Goal: Register for event/course

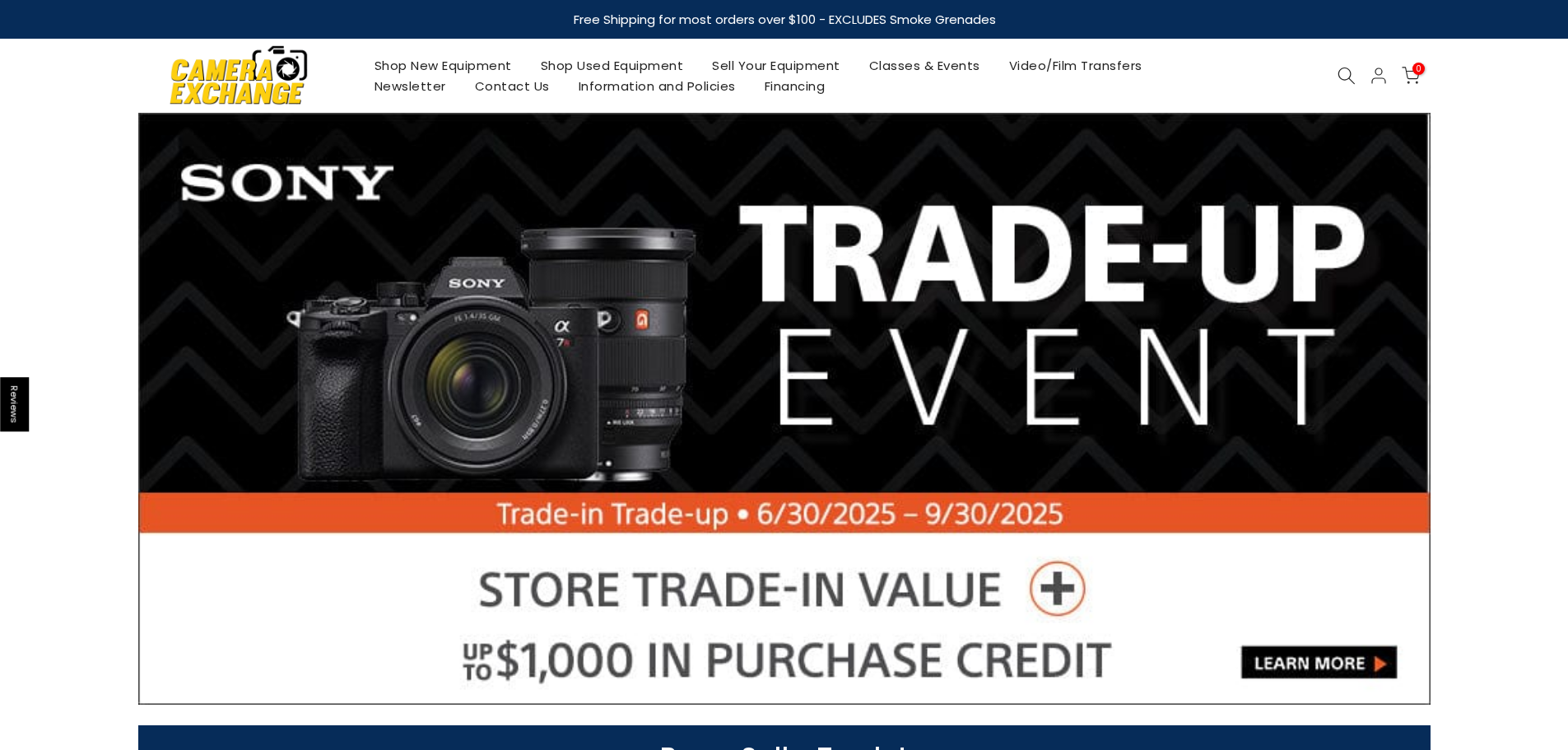
click at [1346, 73] on icon at bounding box center [1346, 76] width 18 height 18
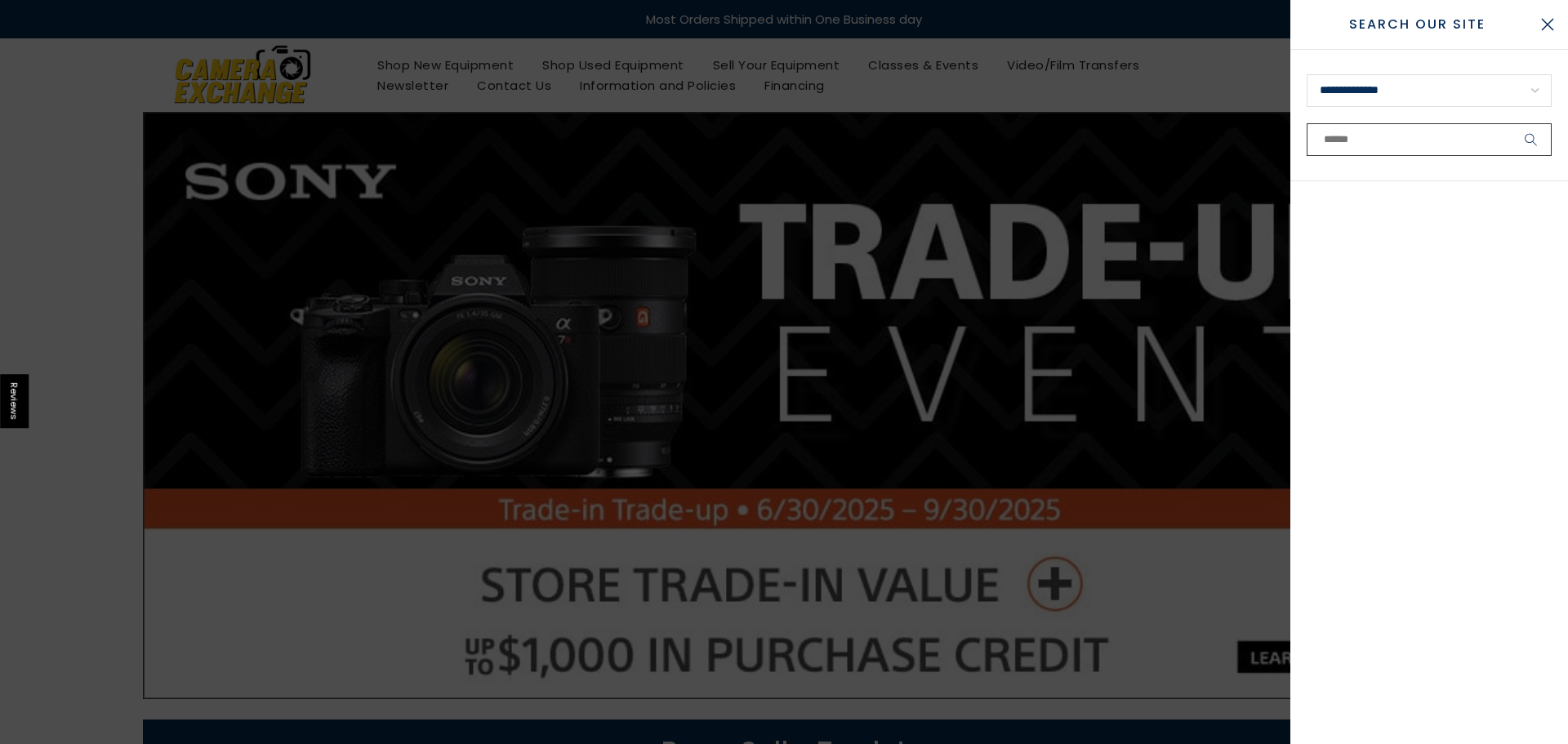
click at [1356, 137] on input "text" at bounding box center [1429, 139] width 245 height 32
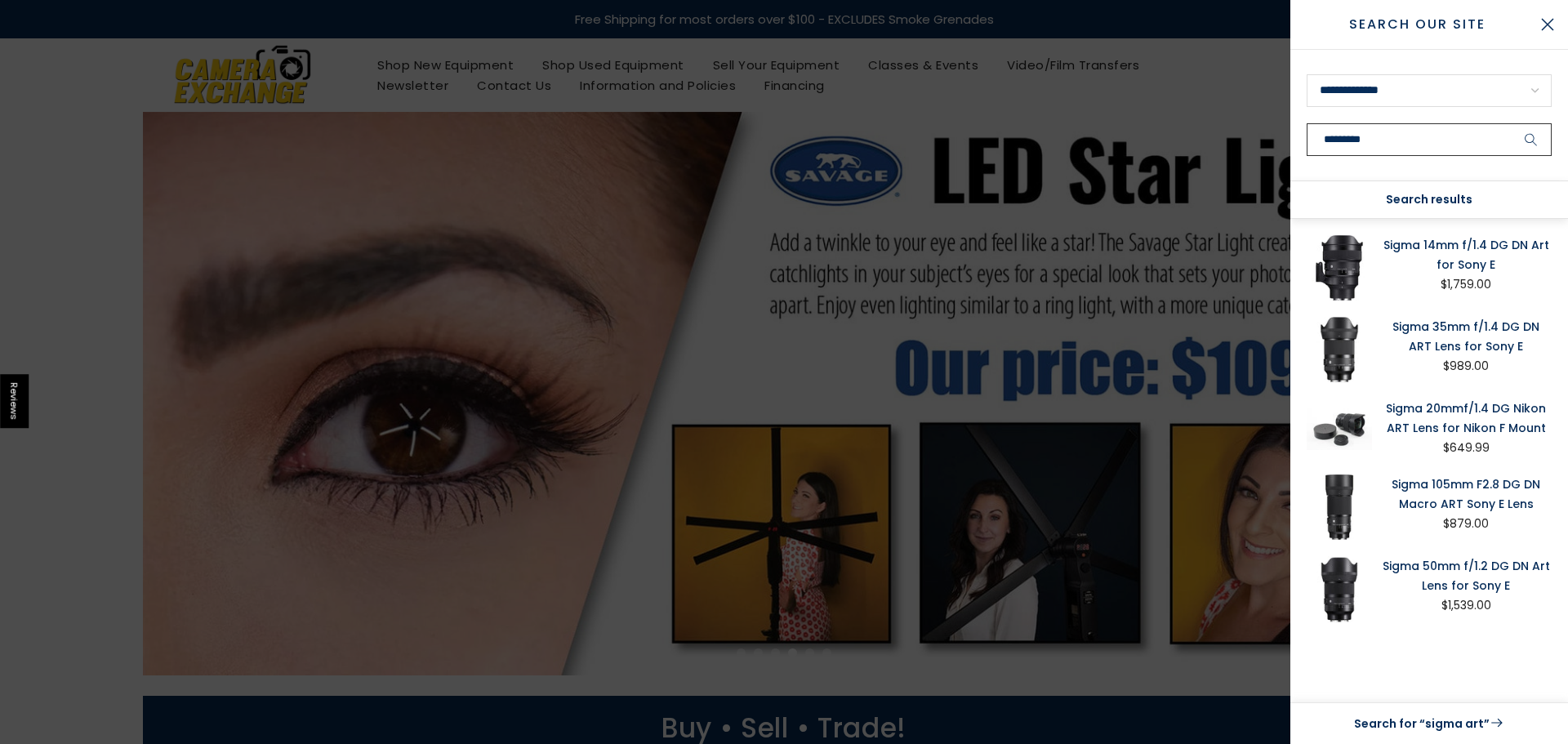
type input "*********"
click at [1451, 719] on link "Search for “sigma art”" at bounding box center [1429, 723] width 245 height 22
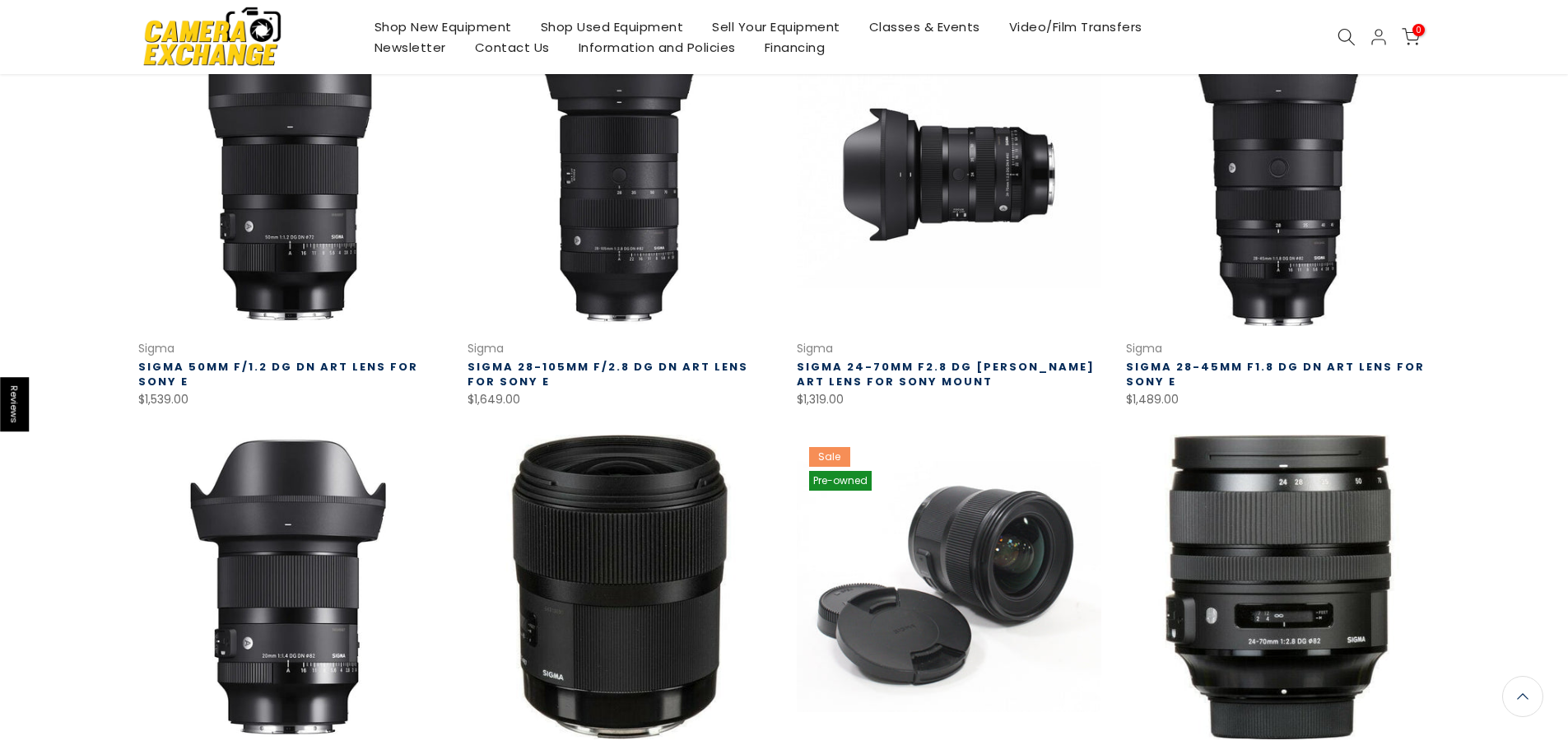
scroll to position [741, 0]
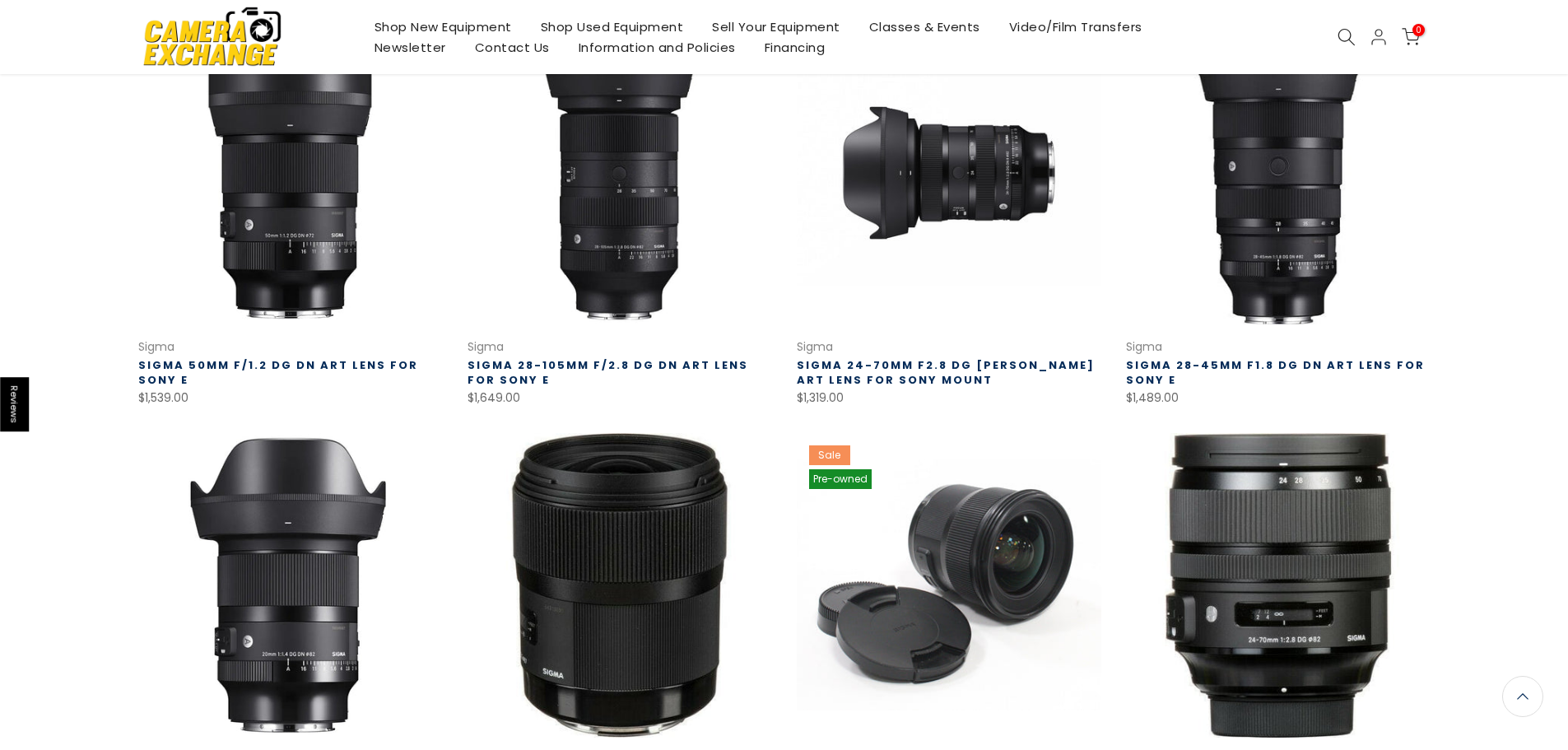
click at [569, 23] on link "Shop Used Equipment" at bounding box center [612, 27] width 172 height 21
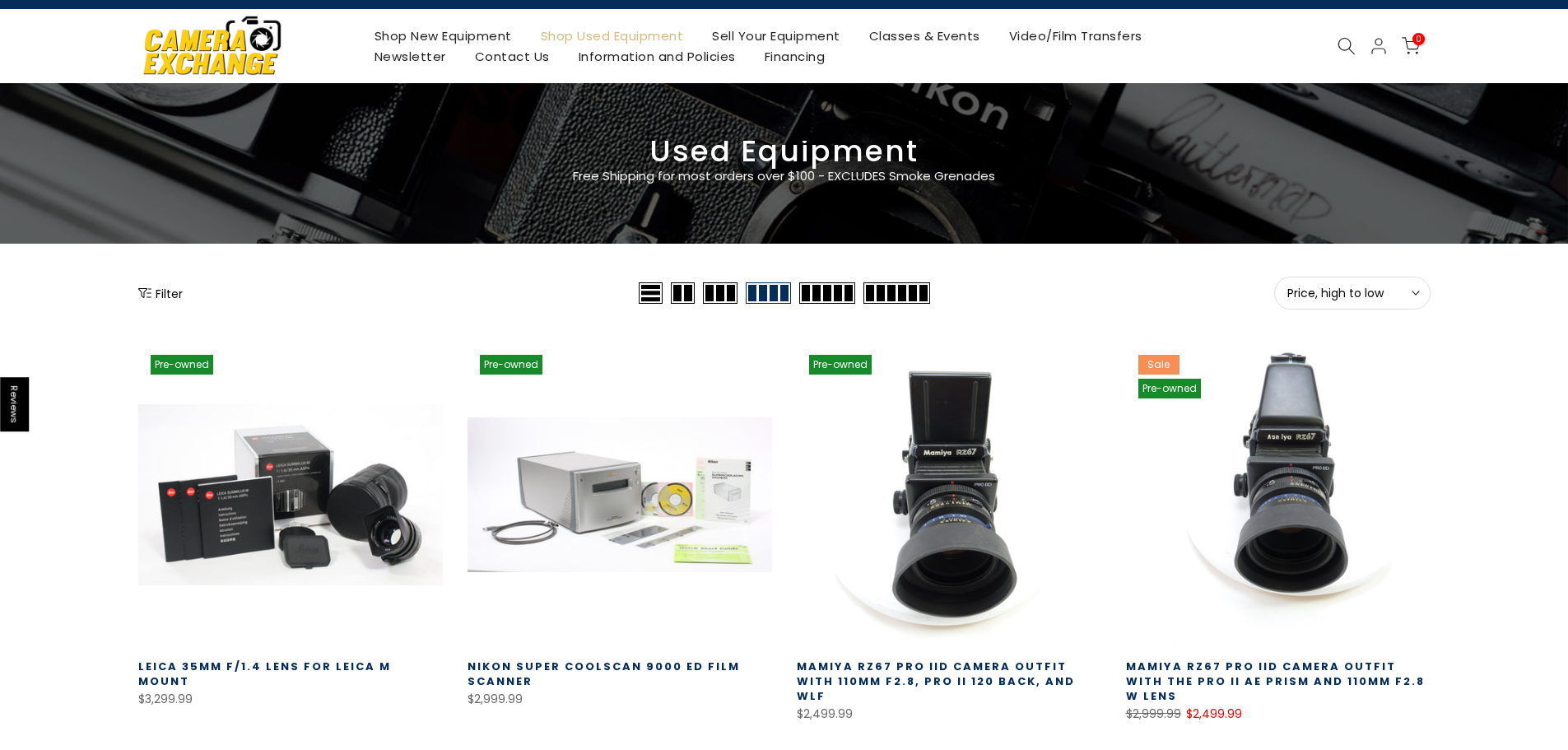
scroll to position [82, 0]
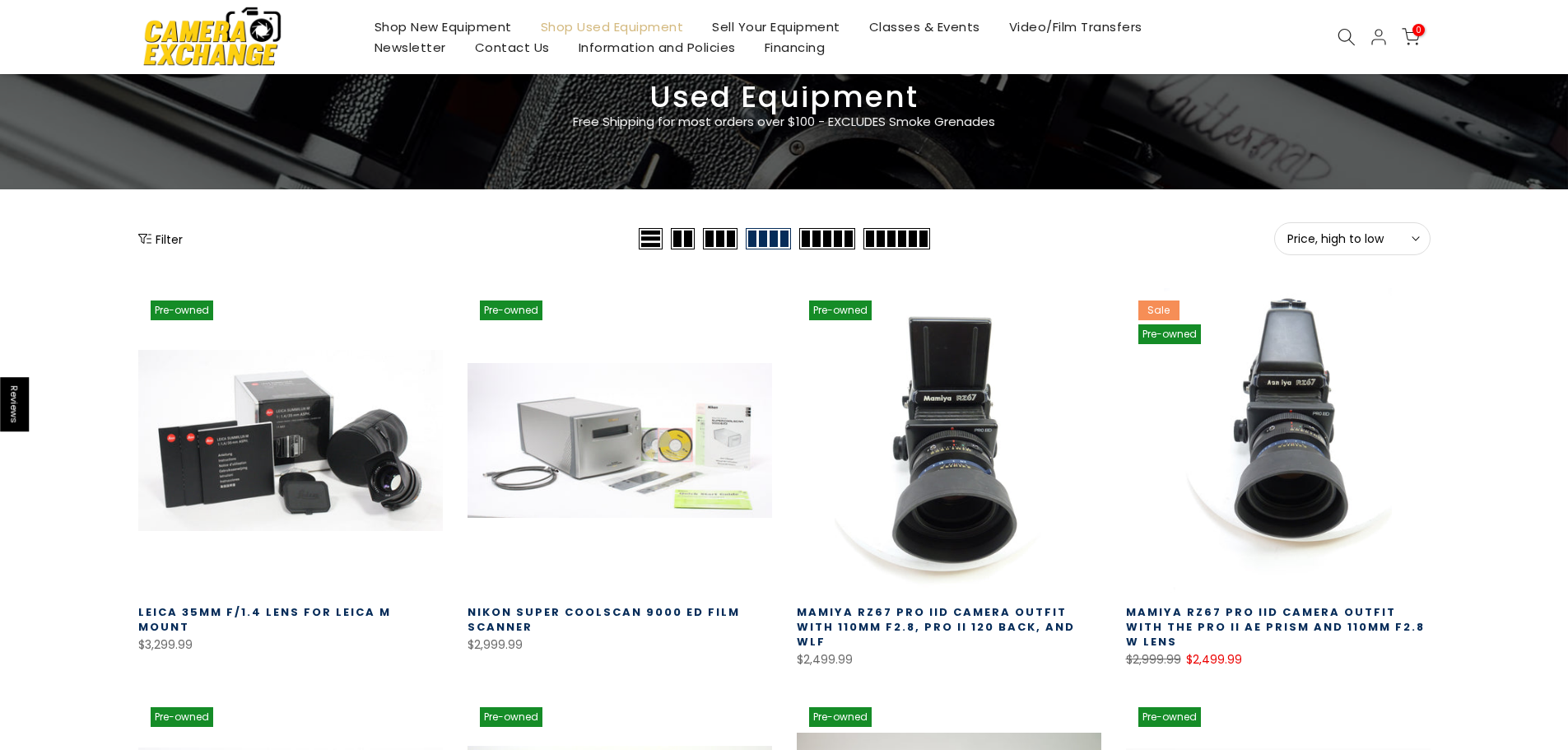
click at [159, 238] on button "Filter" at bounding box center [160, 239] width 44 height 17
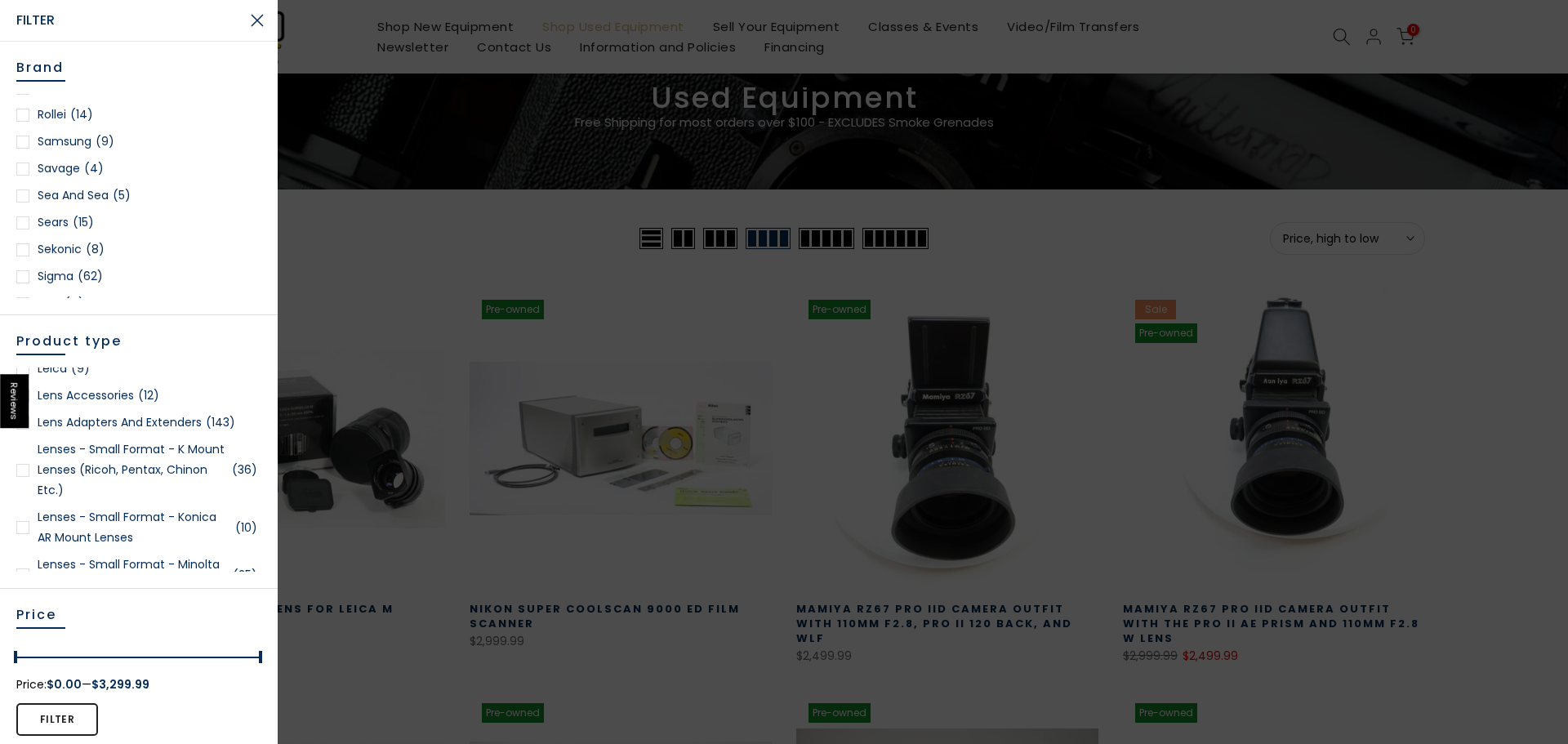
scroll to position [1959, 0]
click at [79, 267] on span "(62)" at bounding box center [90, 273] width 26 height 21
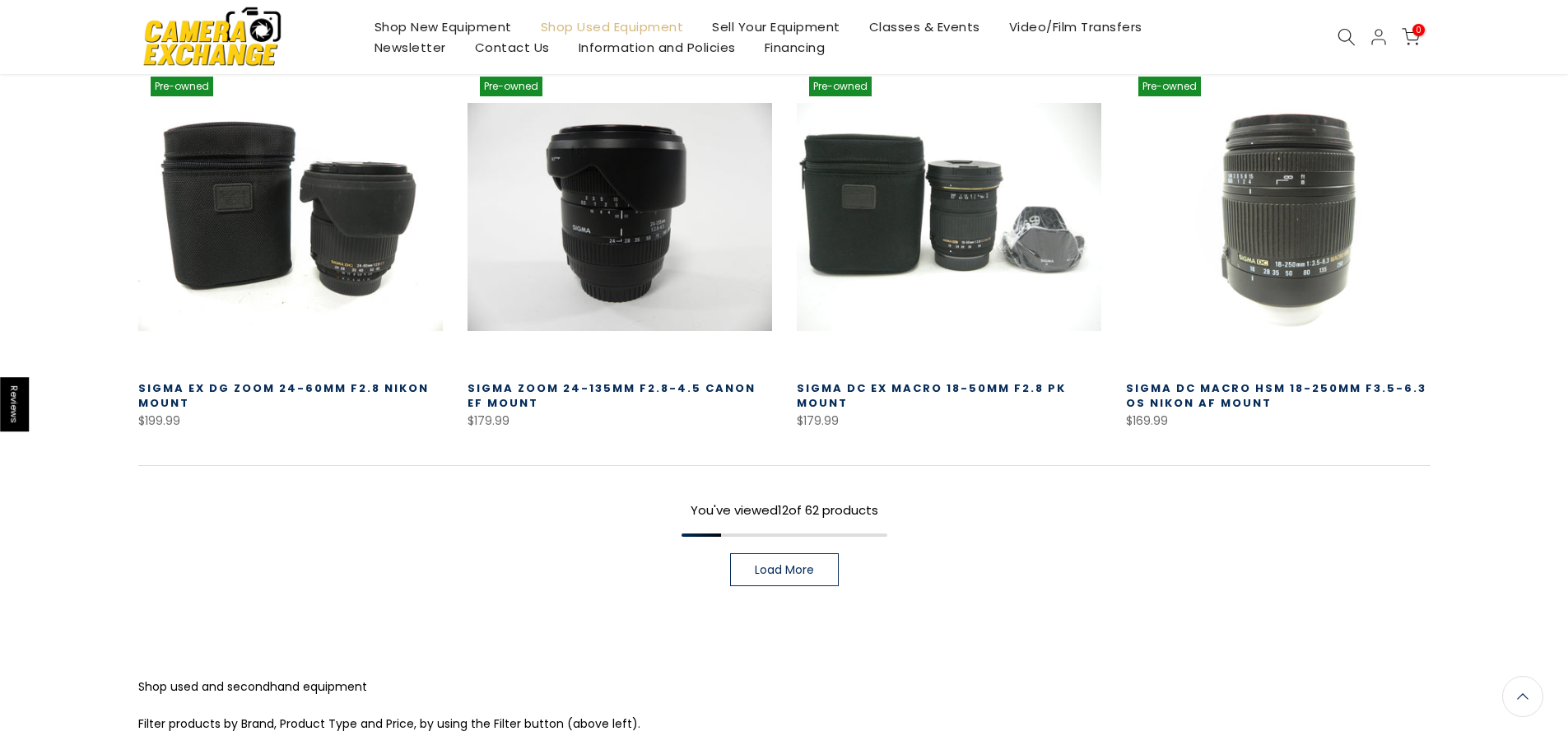
scroll to position [1196, 0]
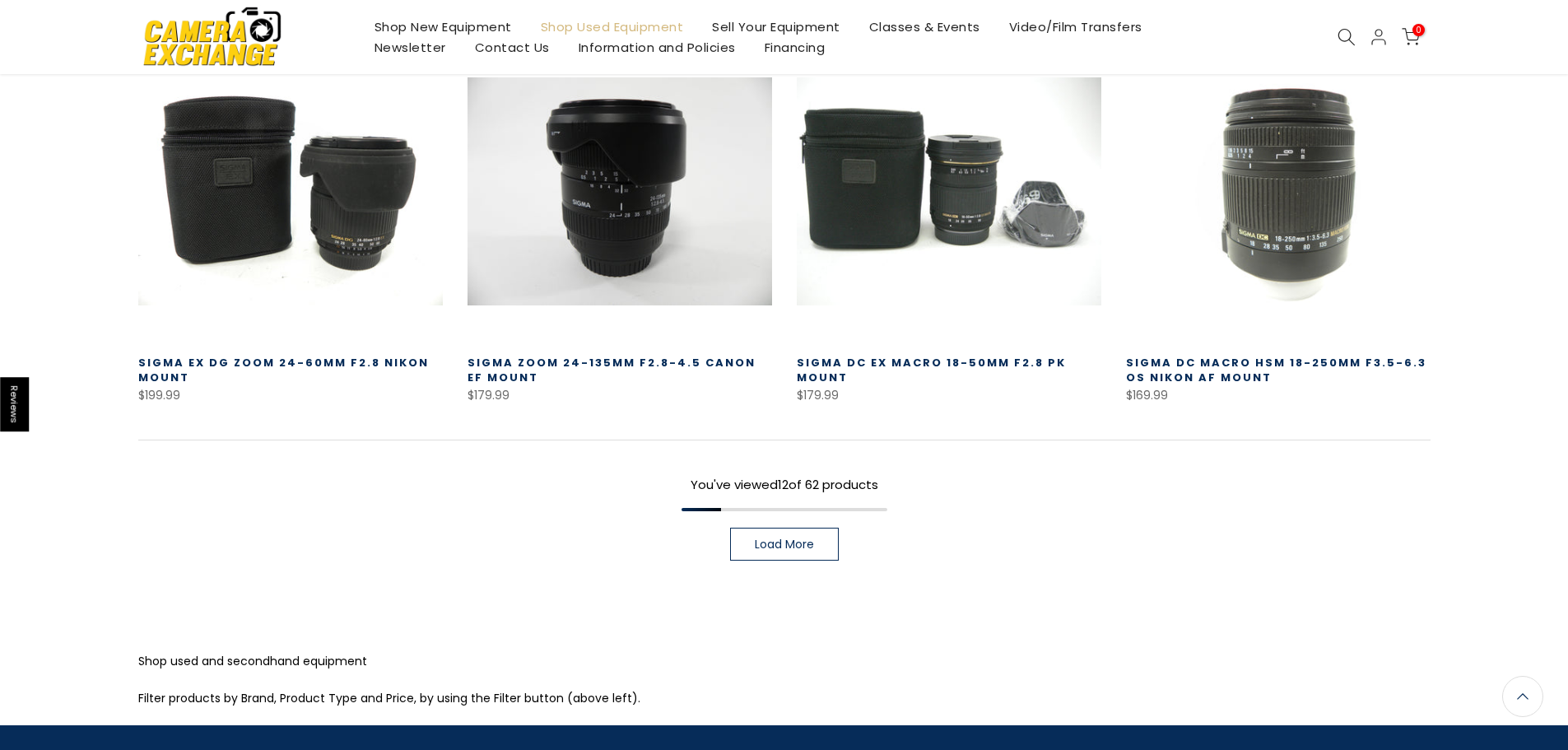
click at [801, 546] on span "Load More" at bounding box center [784, 544] width 59 height 12
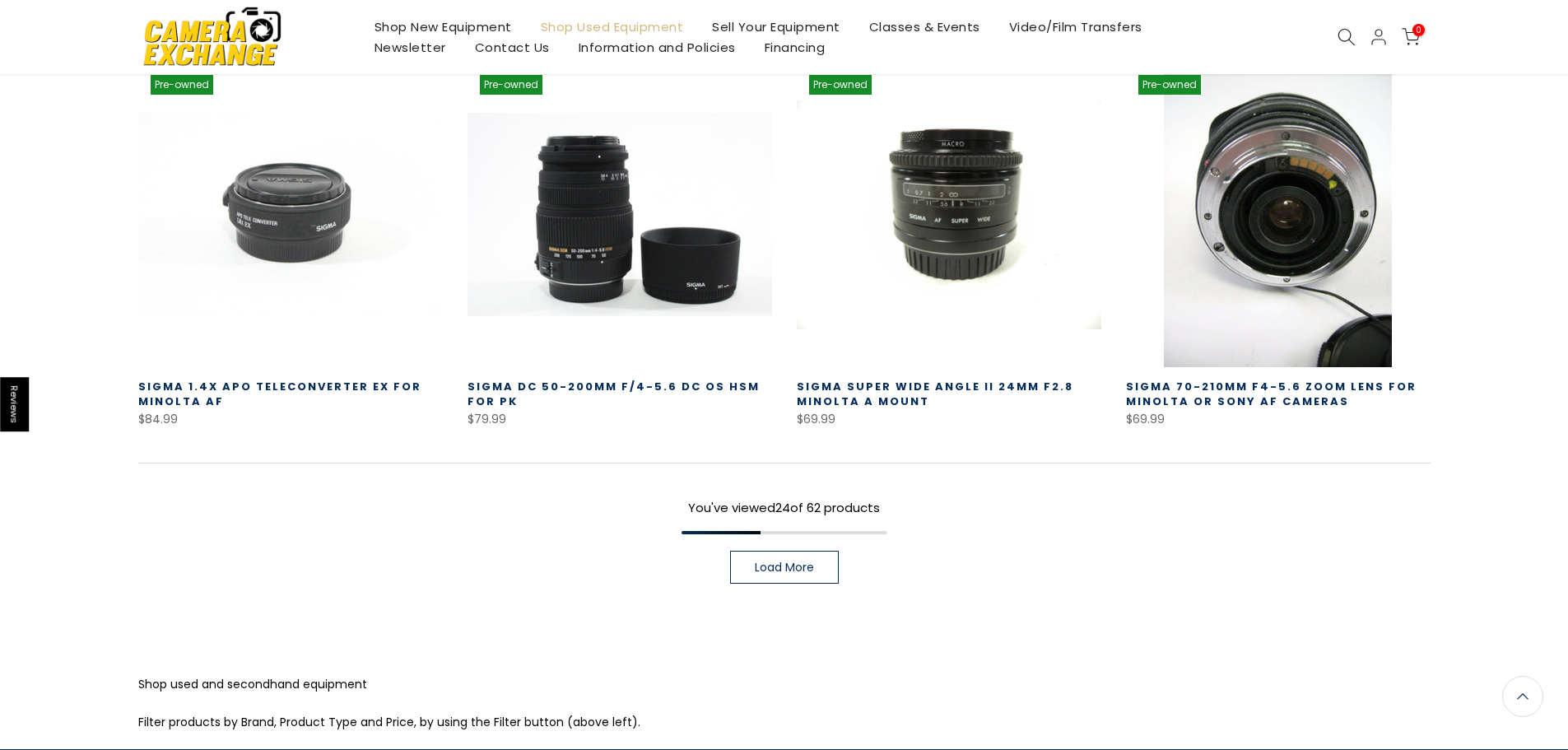
scroll to position [2347, 0]
click at [785, 572] on span "Load More" at bounding box center [784, 567] width 59 height 12
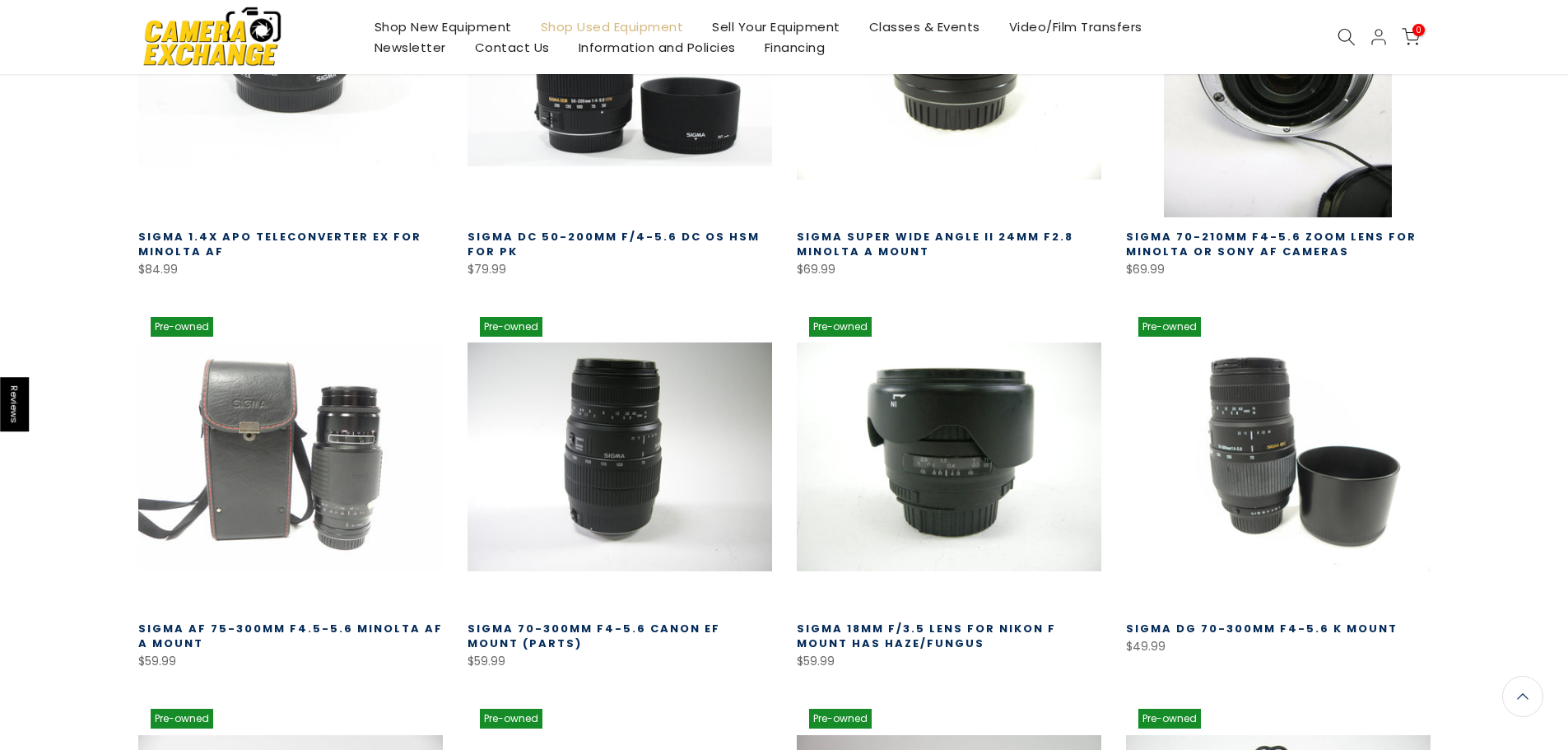
scroll to position [2513, 0]
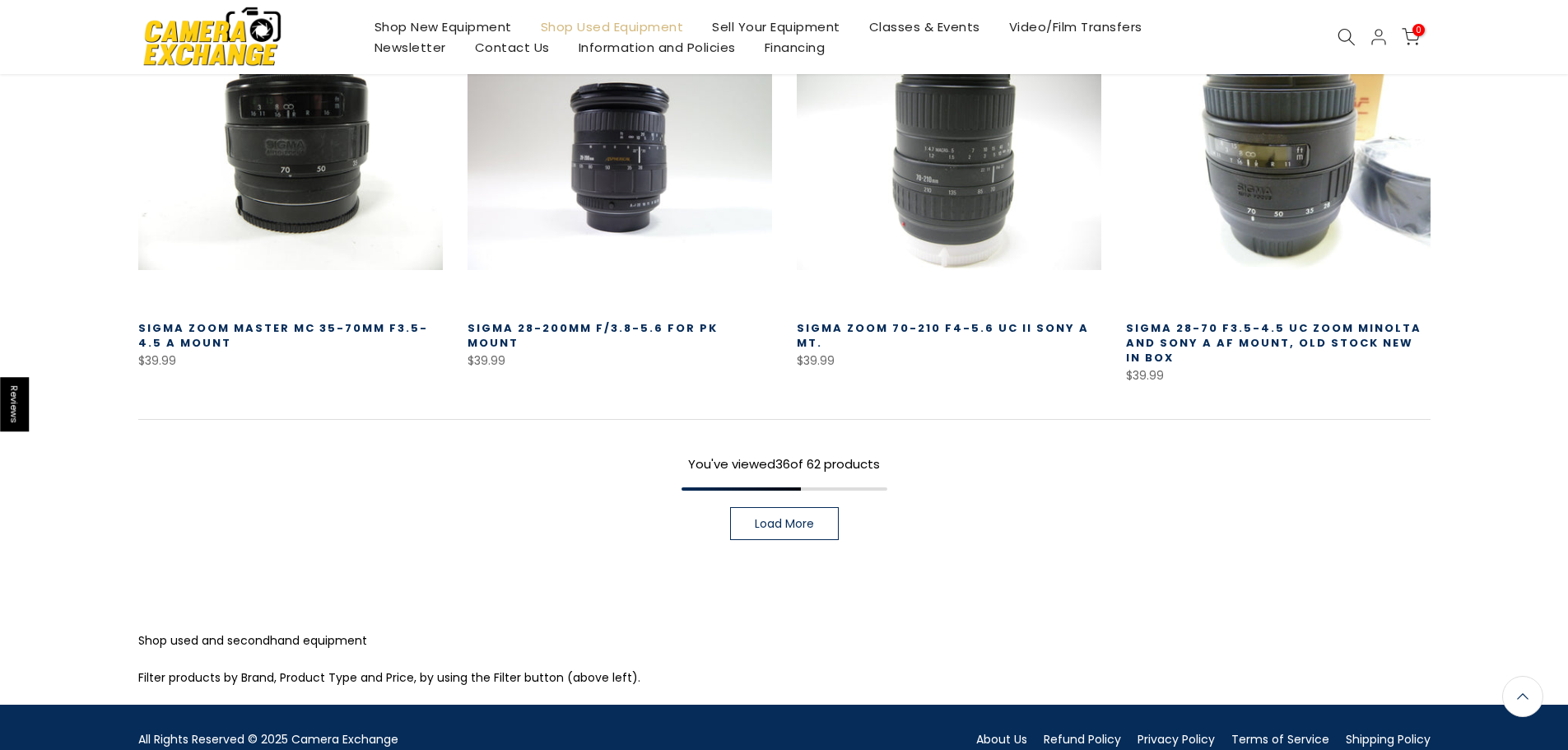
click at [750, 523] on link "Load More" at bounding box center [784, 523] width 109 height 33
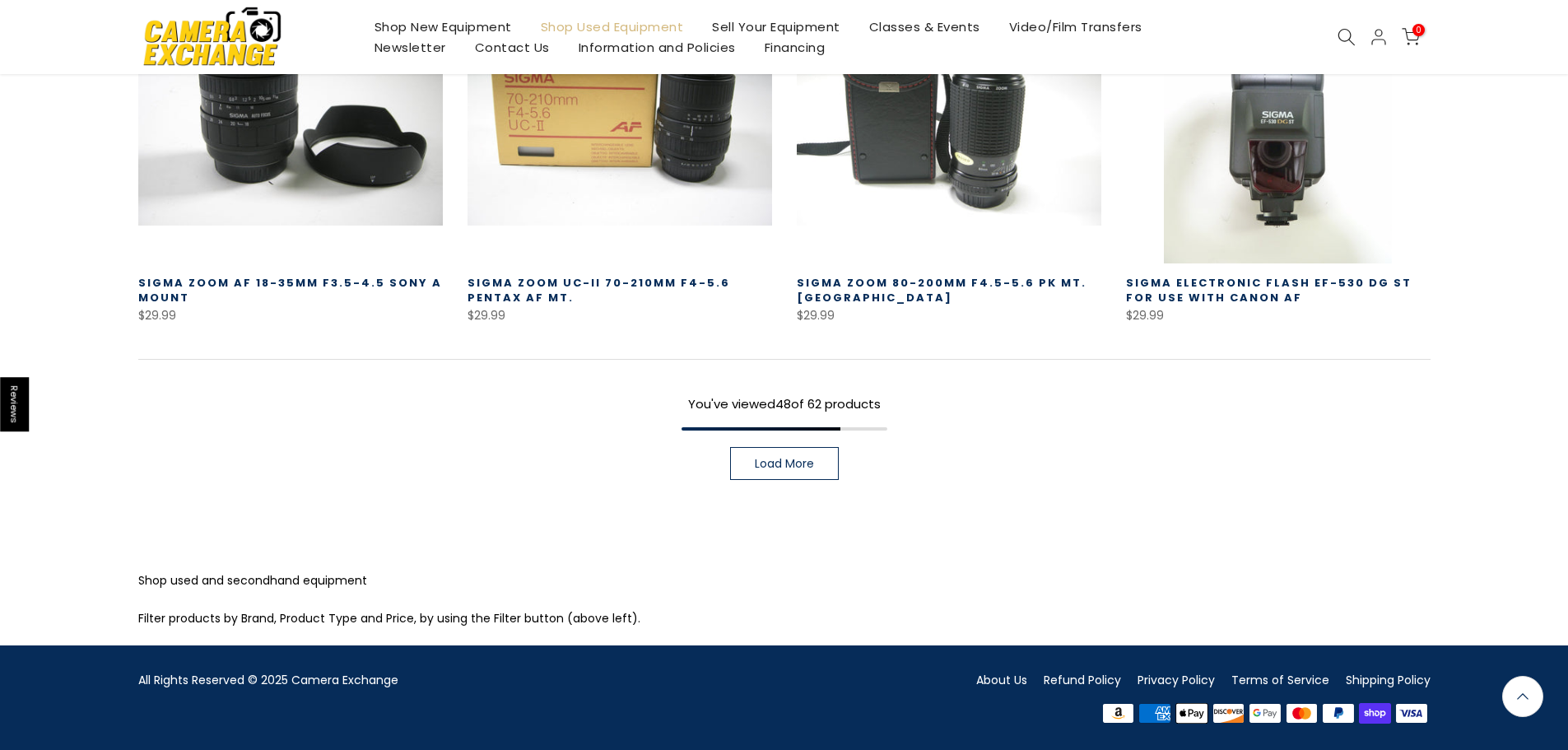
scroll to position [4816, 0]
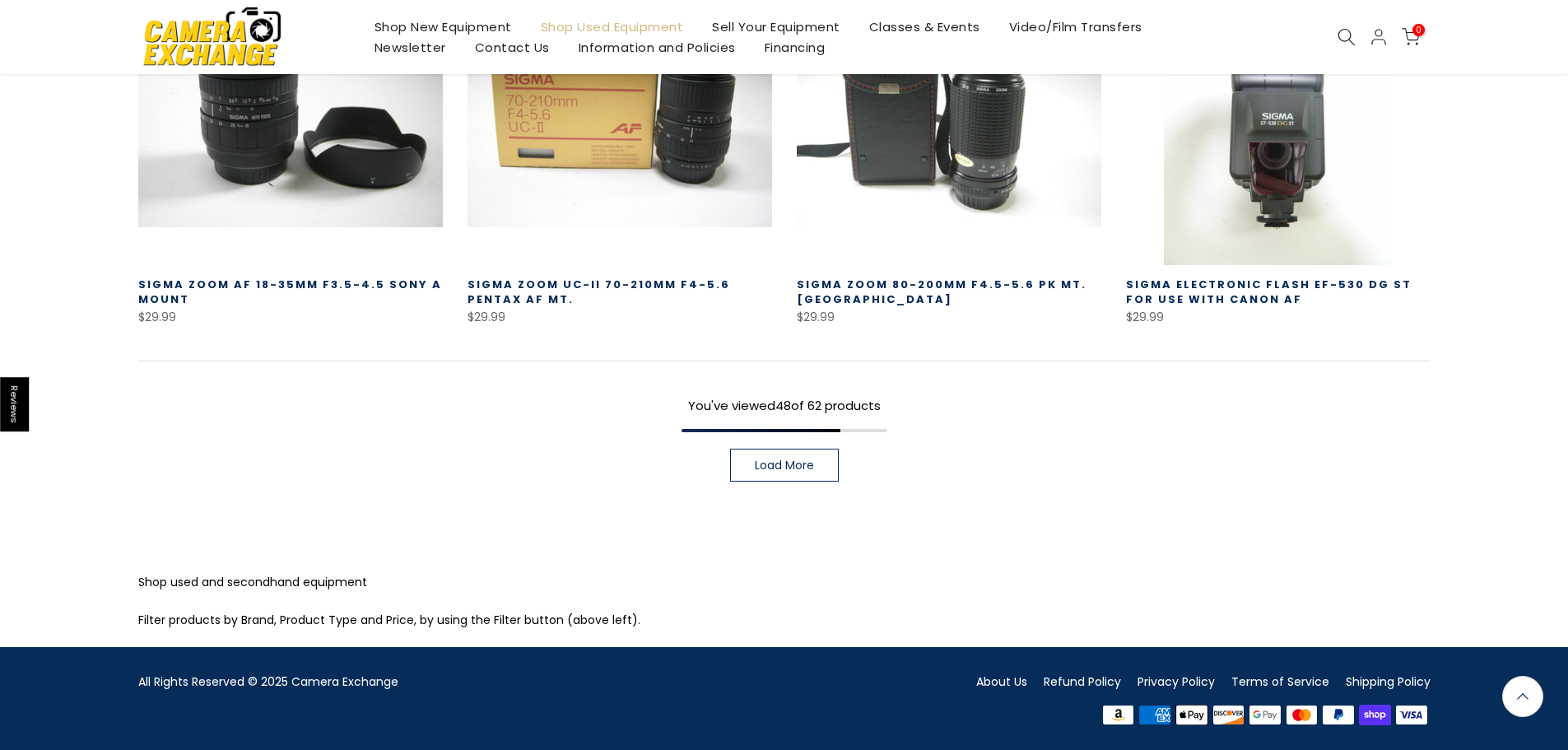
click at [749, 460] on link "Load More" at bounding box center [784, 464] width 109 height 33
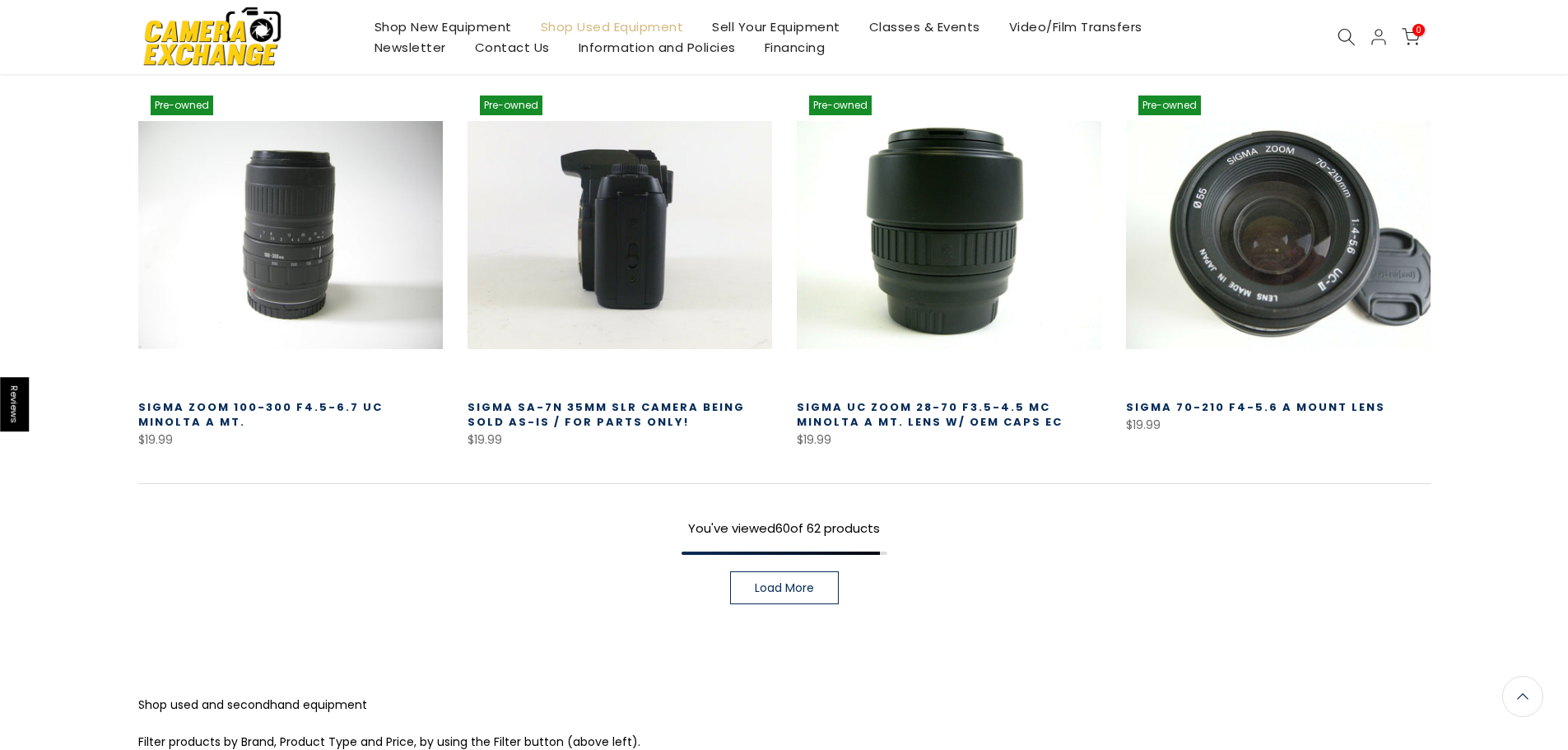
scroll to position [5888, 0]
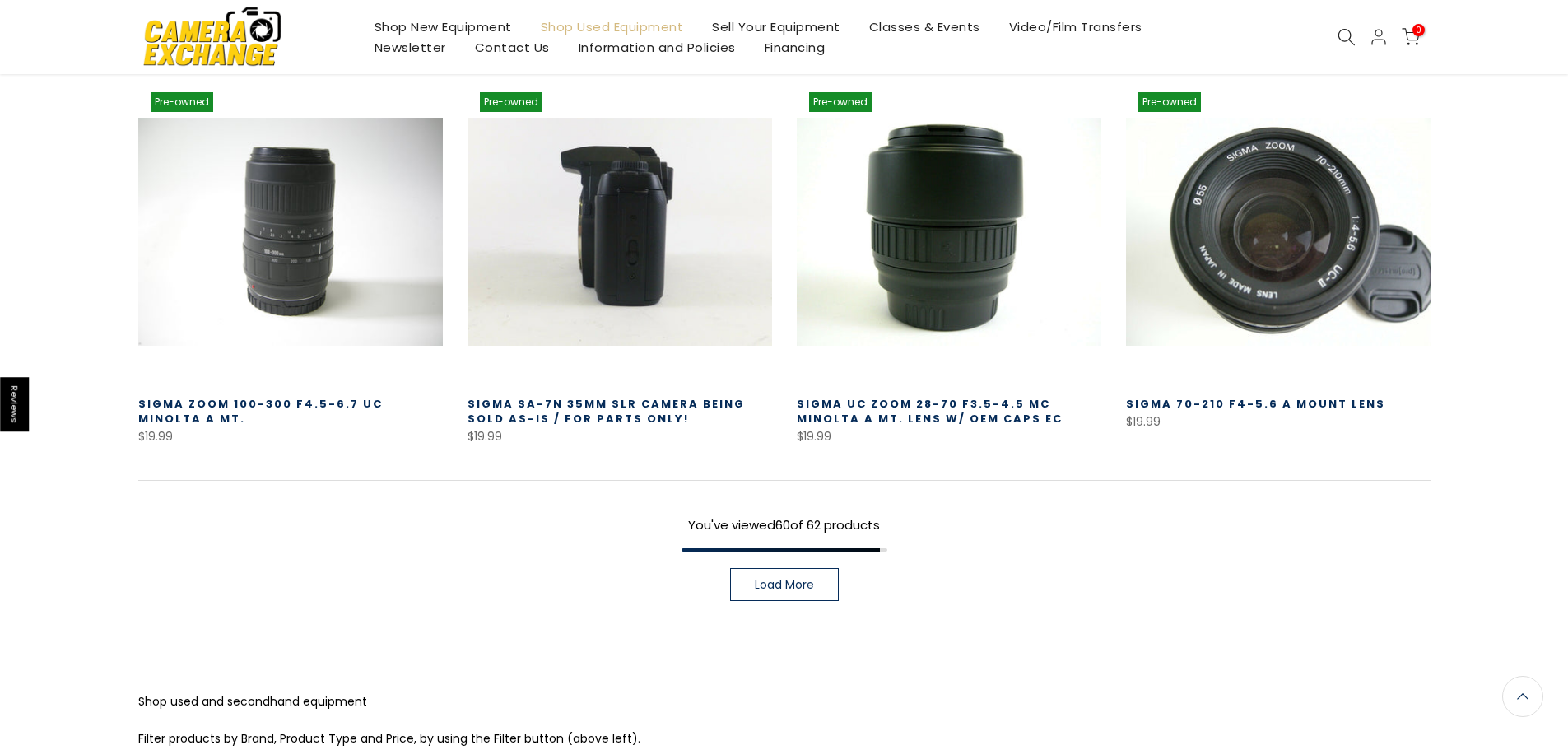
click at [815, 565] on div "You've viewed 60 of 62 products Load More" at bounding box center [784, 540] width 1292 height 121
click at [811, 576] on link "Load More" at bounding box center [784, 584] width 109 height 33
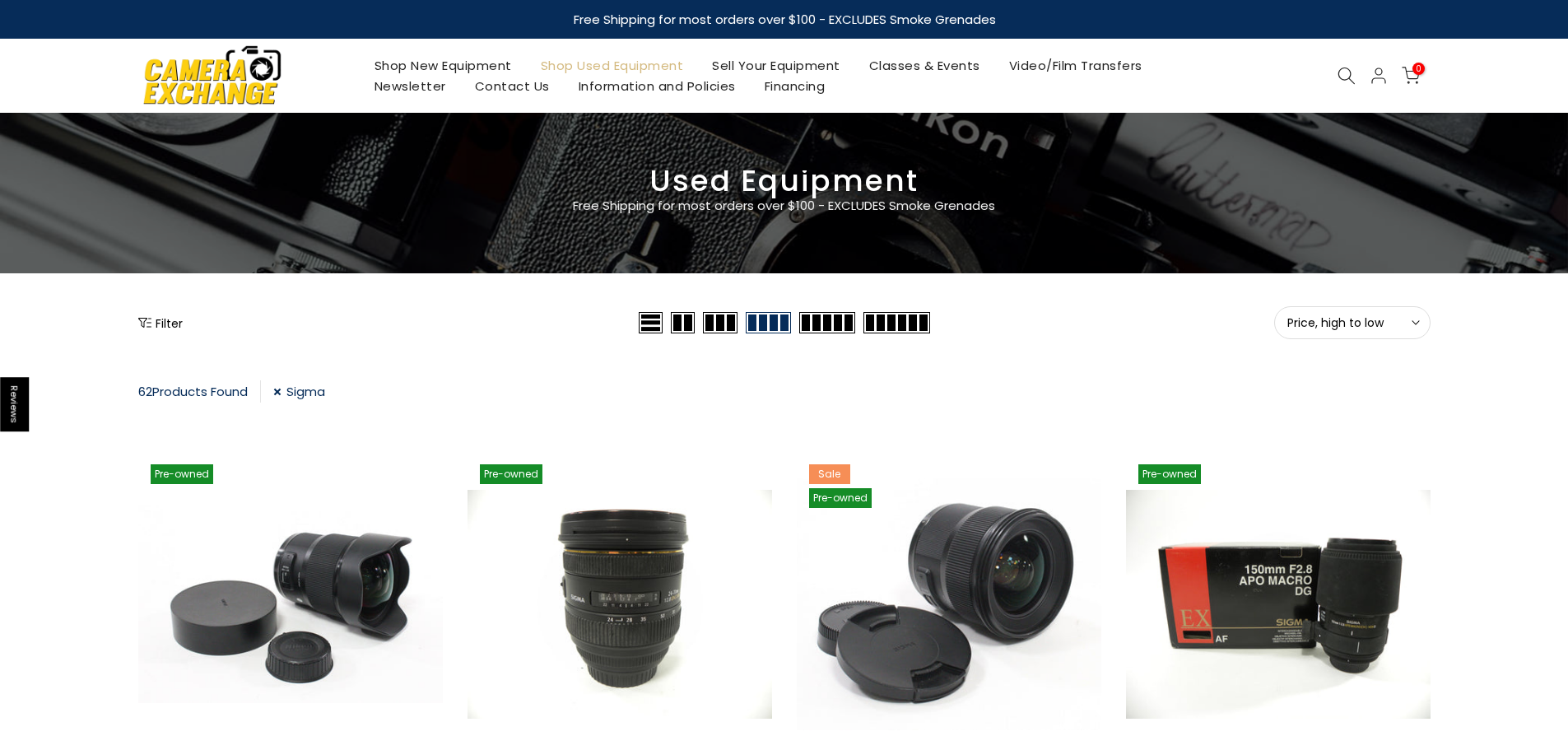
click at [948, 77] on ul "Shop New Equipment Shop Used Equipment Sell Your Equipment Classes & Events Vid…" at bounding box center [784, 75] width 848 height 41
click at [948, 65] on link "Classes & Events" at bounding box center [924, 65] width 140 height 21
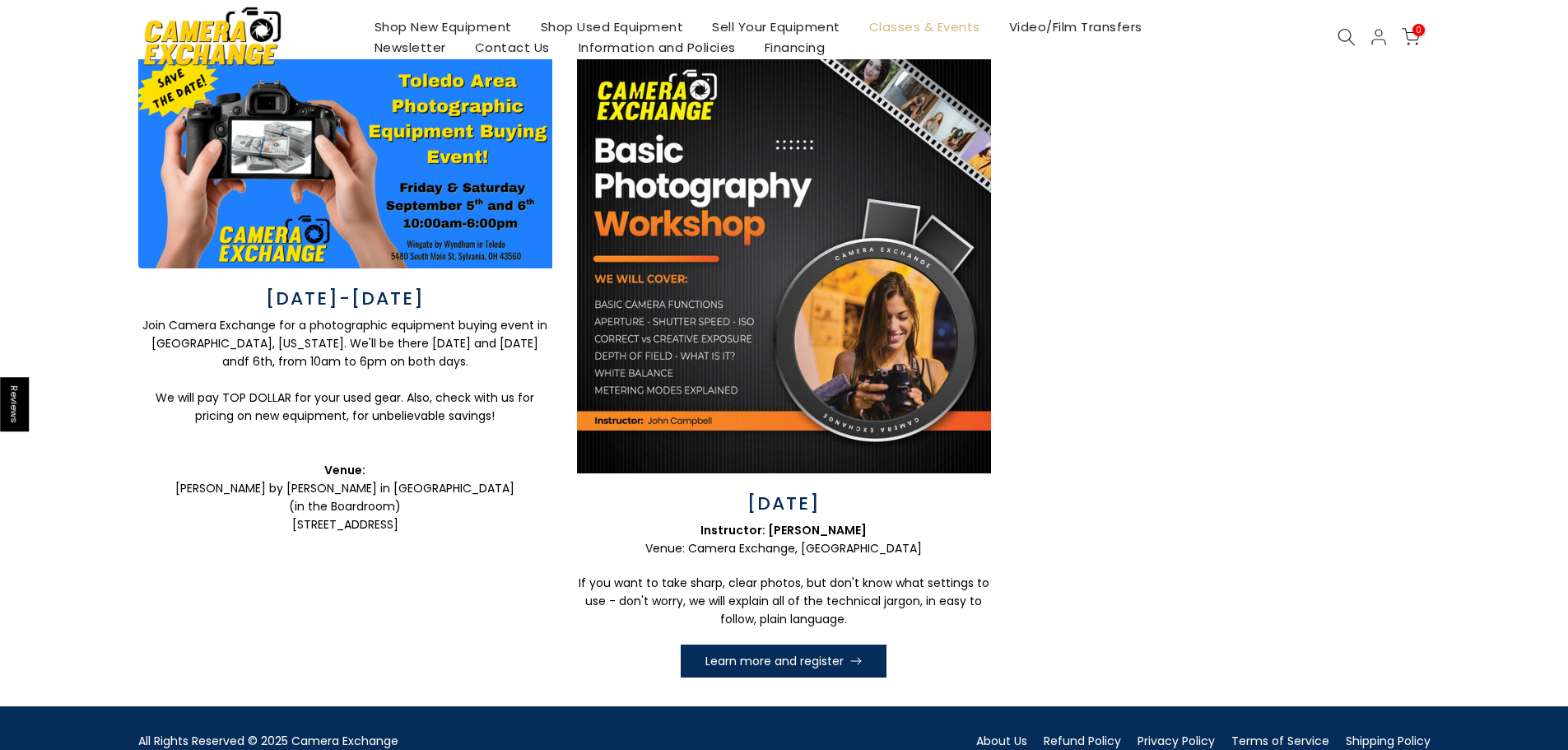
scroll to position [82, 0]
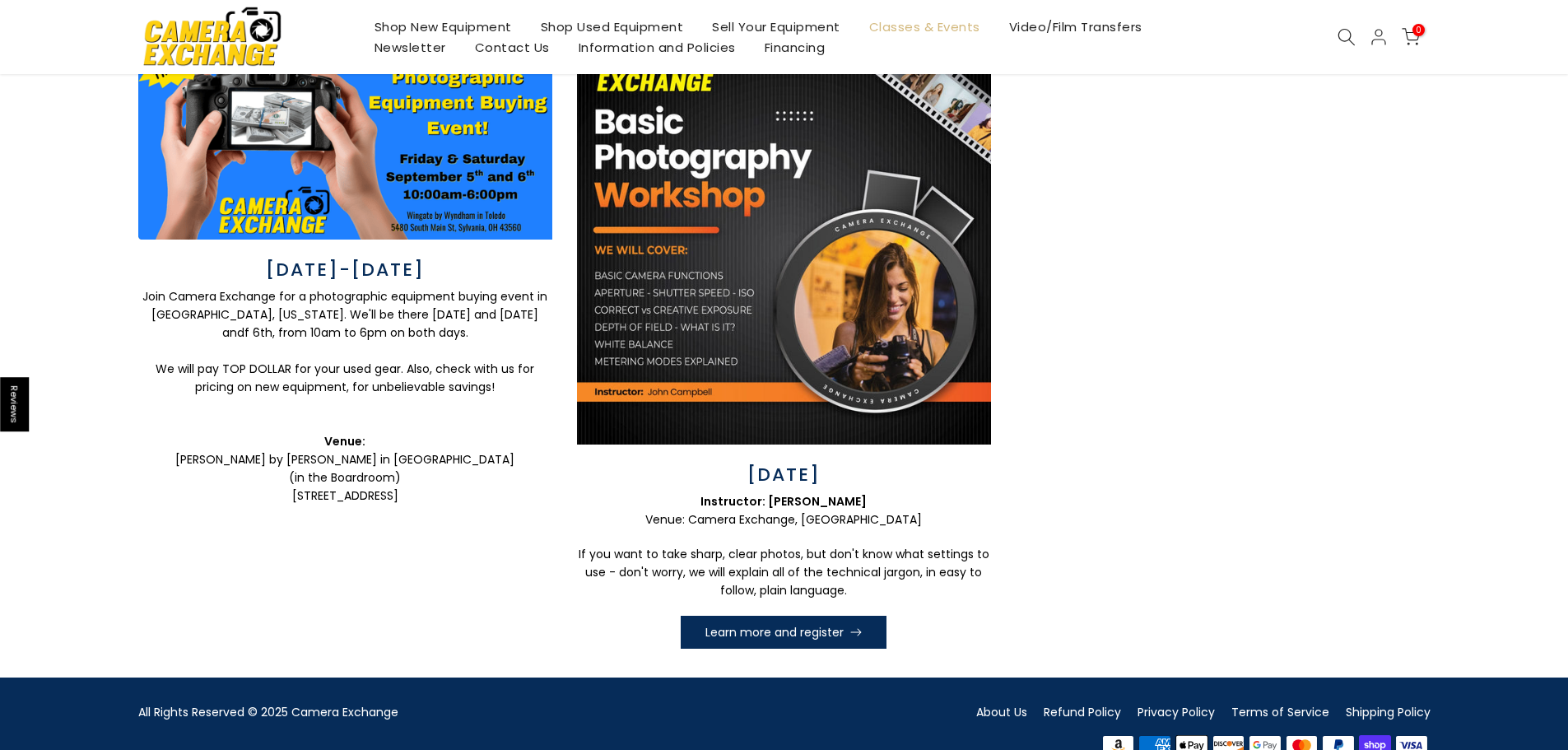
click at [755, 636] on link "Learn more and register" at bounding box center [784, 631] width 206 height 33
